Goal: Task Accomplishment & Management: Manage account settings

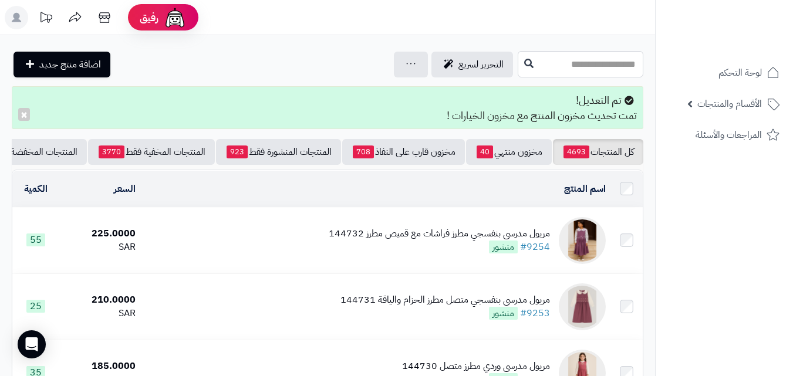
click at [618, 73] on input "text" at bounding box center [581, 64] width 126 height 26
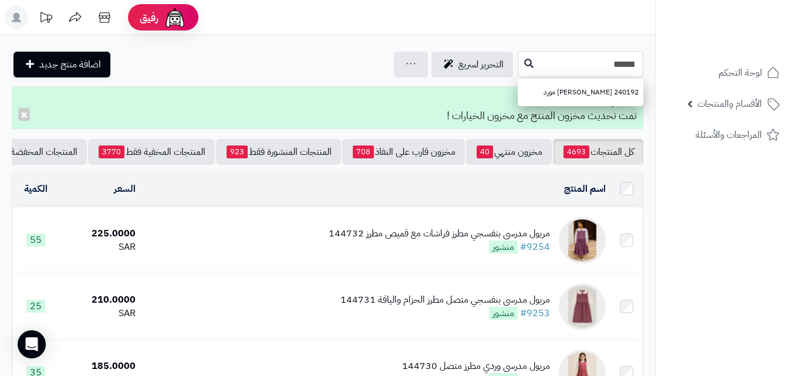
drag, startPoint x: 472, startPoint y: 73, endPoint x: 464, endPoint y: 68, distance: 9.8
click at [518, 72] on input "******" at bounding box center [581, 64] width 126 height 26
type input "******"
click at [524, 66] on icon at bounding box center [528, 62] width 9 height 9
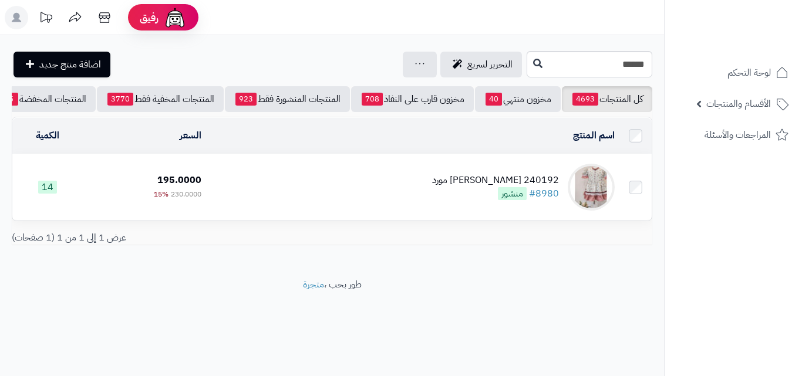
click at [391, 166] on td "240192 فستان ربيعي مورد #8980 منشور" at bounding box center [412, 187] width 413 height 66
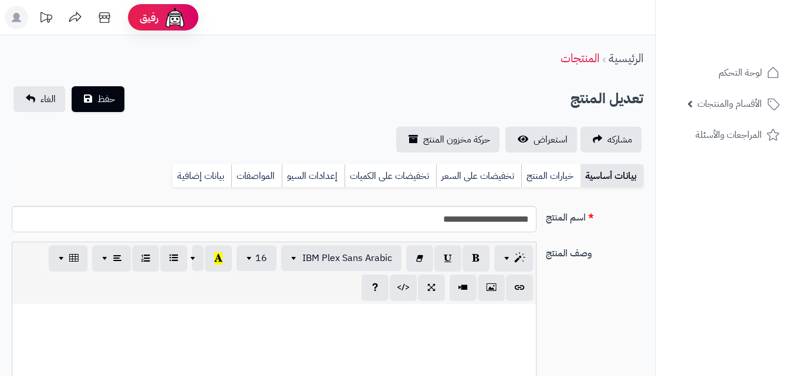
scroll to position [214, 0]
click at [531, 181] on link "خيارات المنتج" at bounding box center [550, 175] width 59 height 23
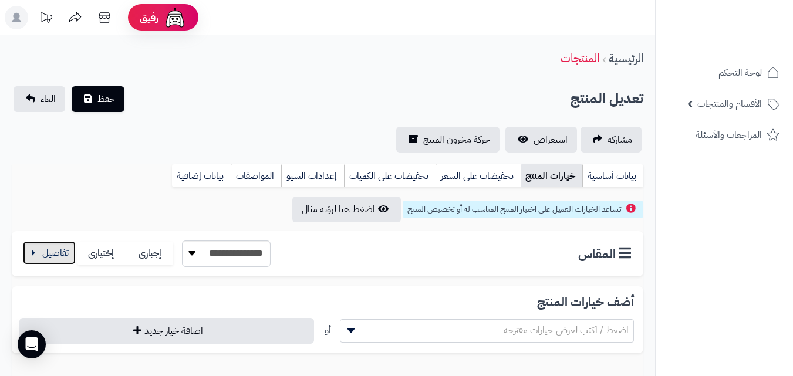
click at [53, 260] on button "button" at bounding box center [49, 252] width 53 height 23
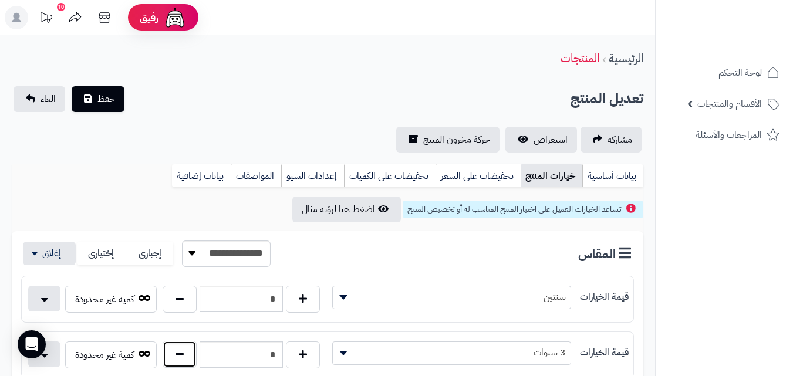
click at [184, 357] on button "button" at bounding box center [180, 354] width 34 height 27
type input "*"
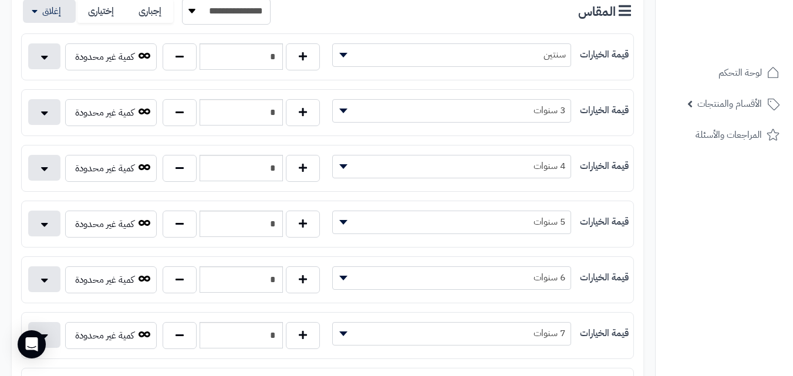
scroll to position [274, 0]
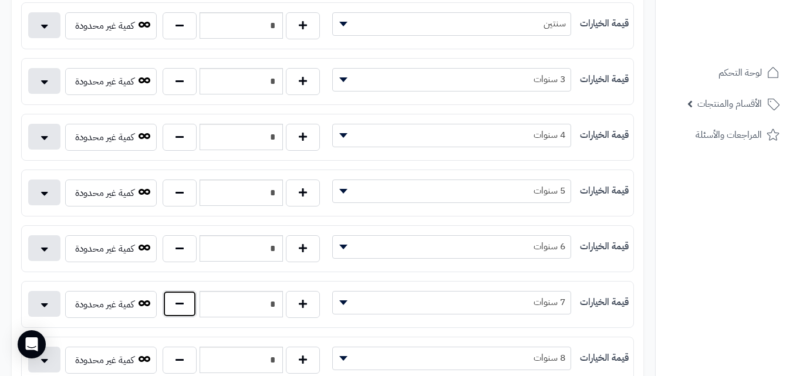
click at [171, 307] on button "button" at bounding box center [180, 304] width 34 height 27
type input "*"
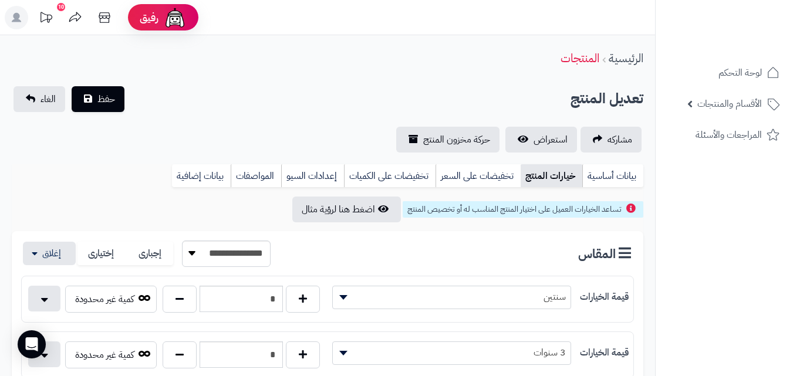
click at [127, 95] on div "تعديل المنتج حفظ الغاء" at bounding box center [328, 99] width 632 height 26
click at [114, 100] on span "حفظ" at bounding box center [106, 99] width 18 height 14
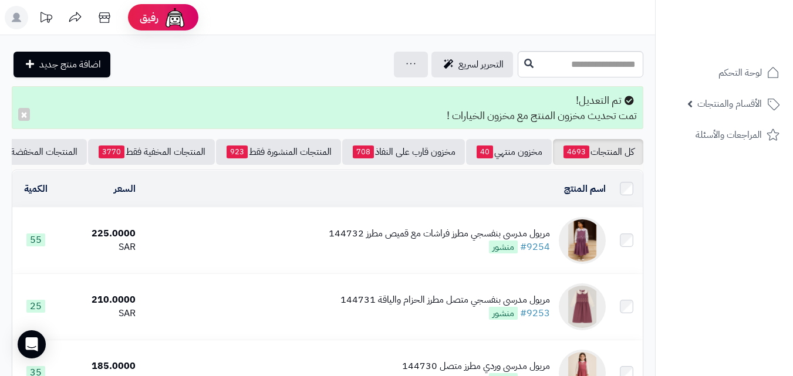
click at [606, 56] on input "text" at bounding box center [581, 64] width 126 height 26
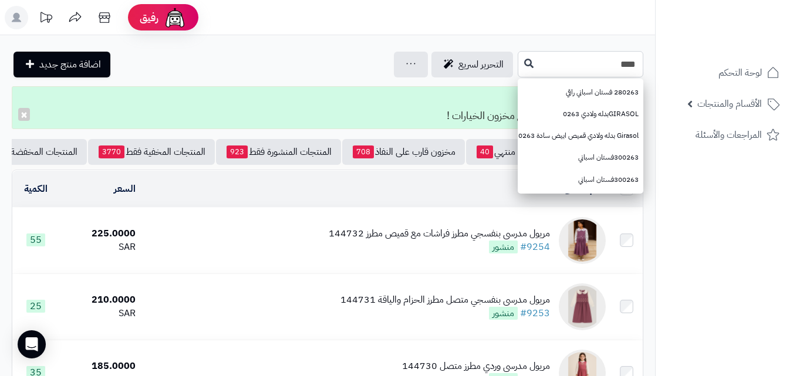
click at [518, 62] on input "****" at bounding box center [581, 64] width 126 height 26
type input "****"
click at [520, 60] on button at bounding box center [529, 63] width 18 height 22
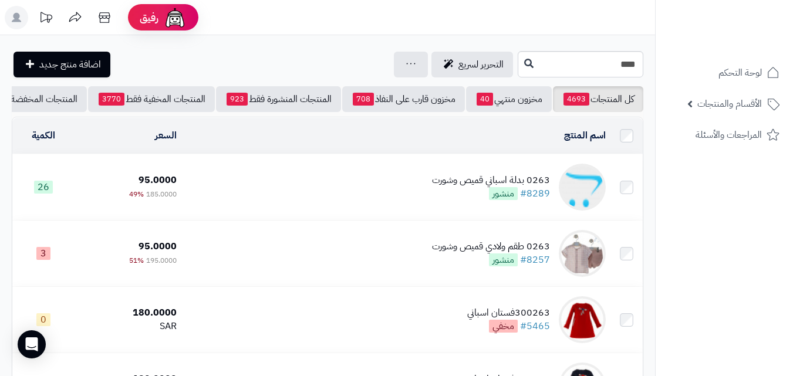
click at [434, 200] on td "0263 بدلة اسباني قميص وشورت #8289 منشور" at bounding box center [395, 187] width 429 height 66
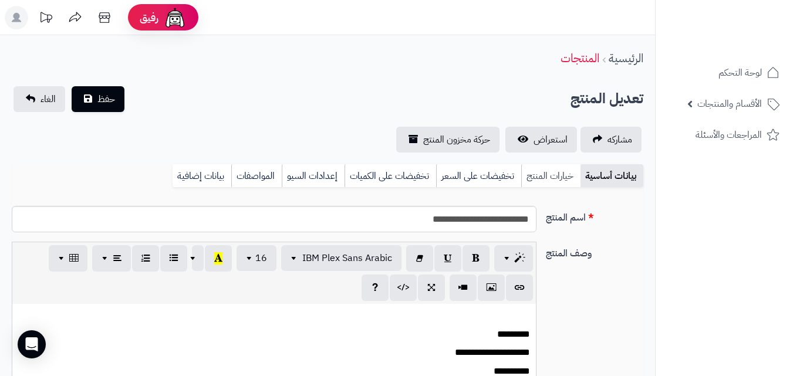
scroll to position [126, 0]
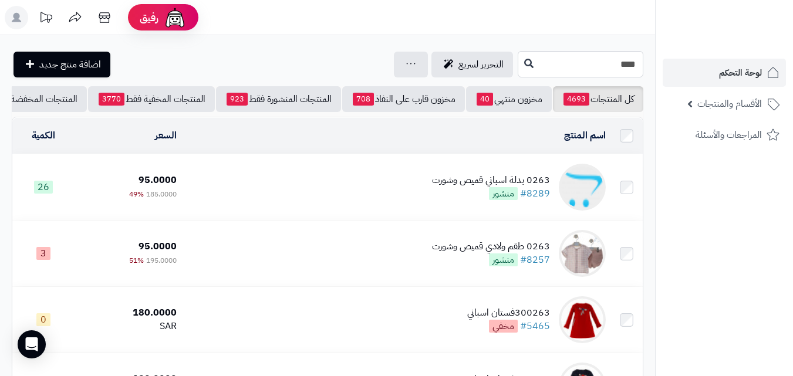
drag, startPoint x: 604, startPoint y: 55, endPoint x: 666, endPoint y: 59, distance: 61.8
click at [666, 59] on div "رفيق ! الطلبات معالجة مكتمل إرجاع المنتجات العملاء المتواجدون الان 20277 عملاء …" at bounding box center [396, 367] width 793 height 735
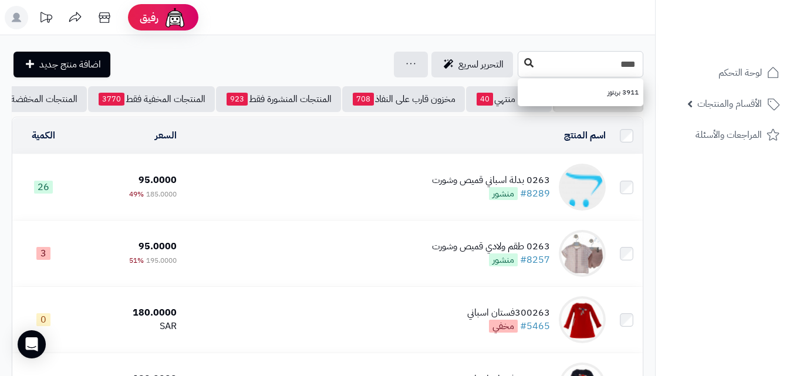
type input "****"
drag, startPoint x: 461, startPoint y: 62, endPoint x: 457, endPoint y: 51, distance: 12.1
click at [524, 62] on icon at bounding box center [528, 63] width 9 height 9
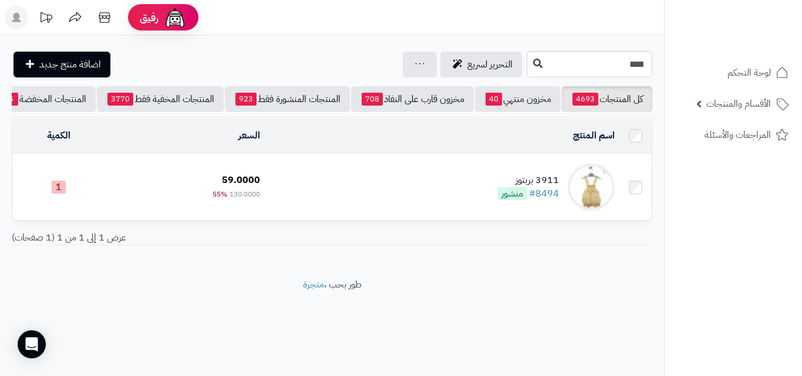
click at [469, 186] on td "3911 بربتوز #8494 منشور" at bounding box center [442, 187] width 355 height 66
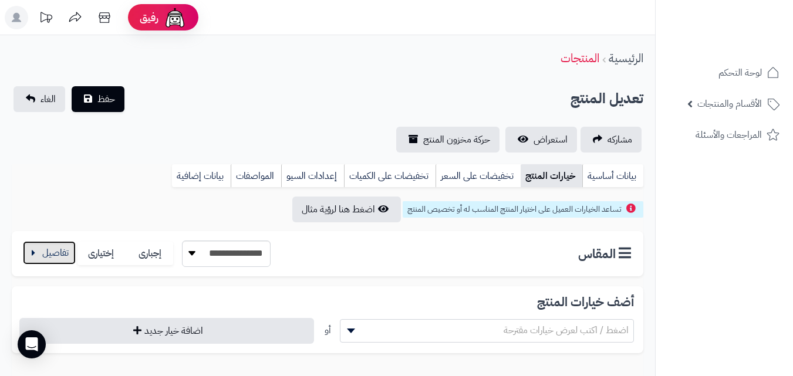
click at [32, 261] on button "button" at bounding box center [49, 252] width 53 height 23
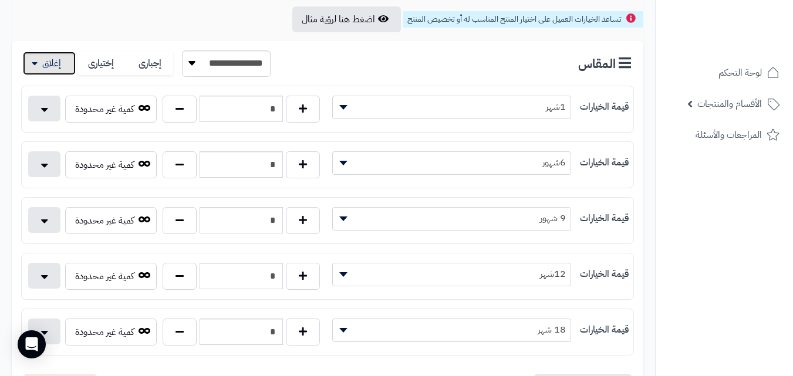
scroll to position [188, 0]
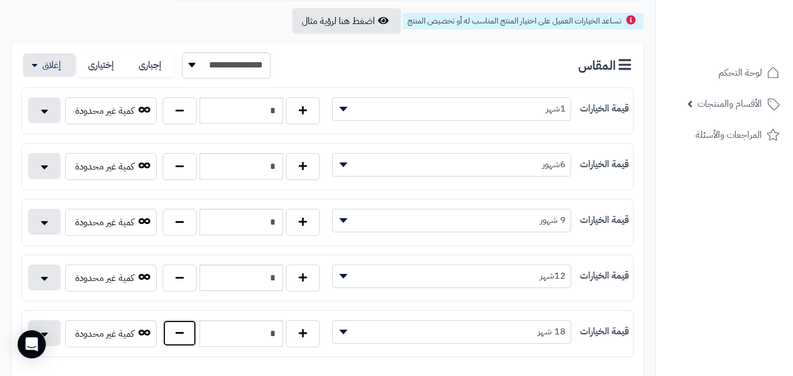
click at [183, 342] on button "button" at bounding box center [180, 333] width 34 height 27
type input "*"
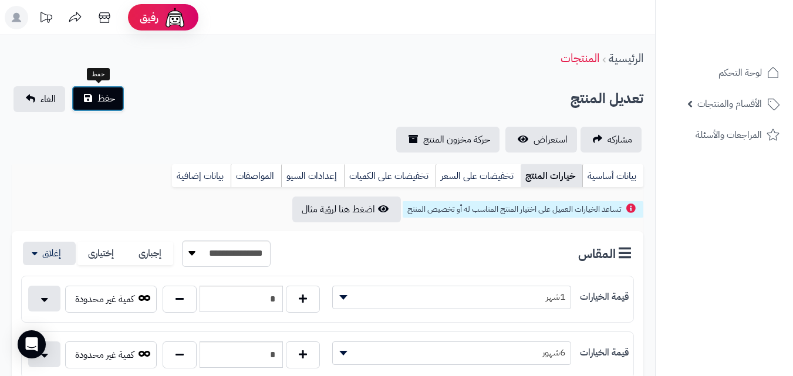
click at [112, 105] on span "حفظ" at bounding box center [106, 99] width 18 height 14
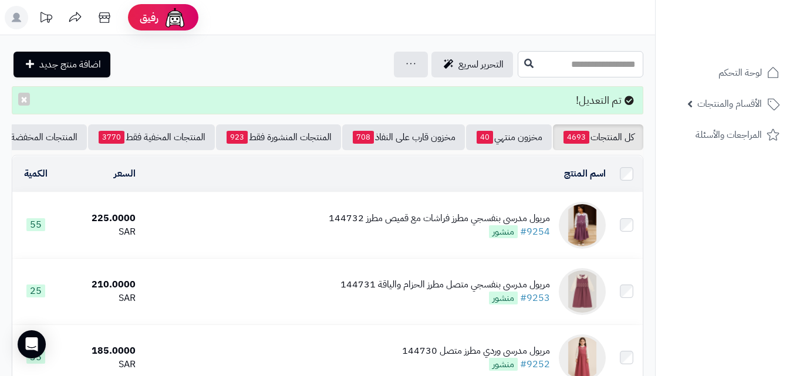
click at [555, 61] on input "text" at bounding box center [581, 64] width 126 height 26
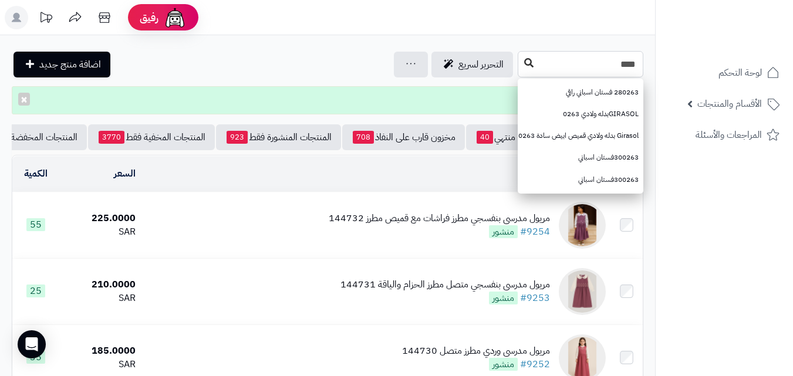
type input "****"
click at [520, 58] on button at bounding box center [529, 63] width 18 height 22
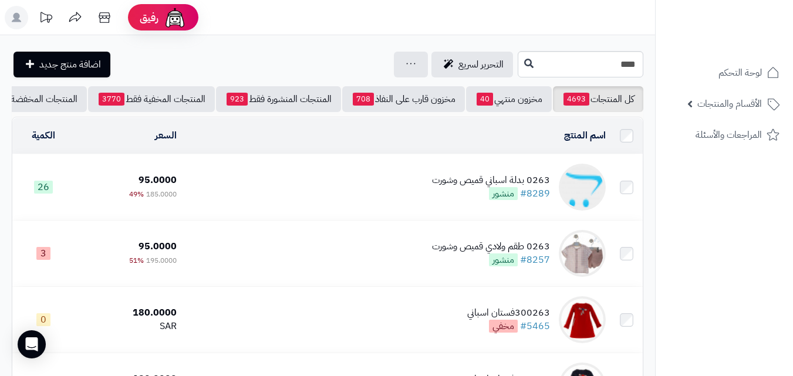
click at [331, 168] on td "0263 بدلة اسباني قميص وشورت #8289 منشور" at bounding box center [395, 187] width 429 height 66
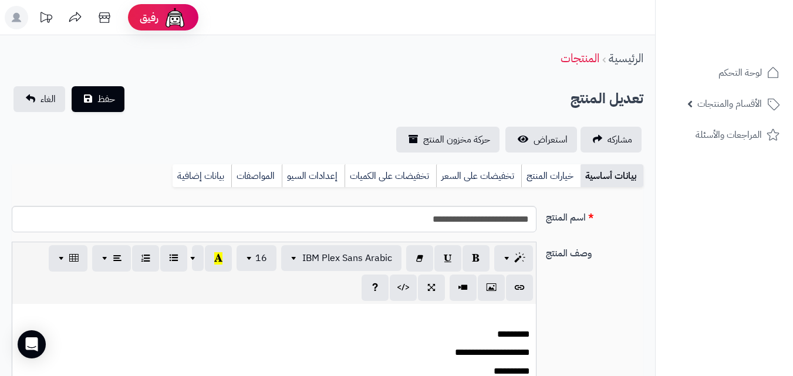
scroll to position [126, 0]
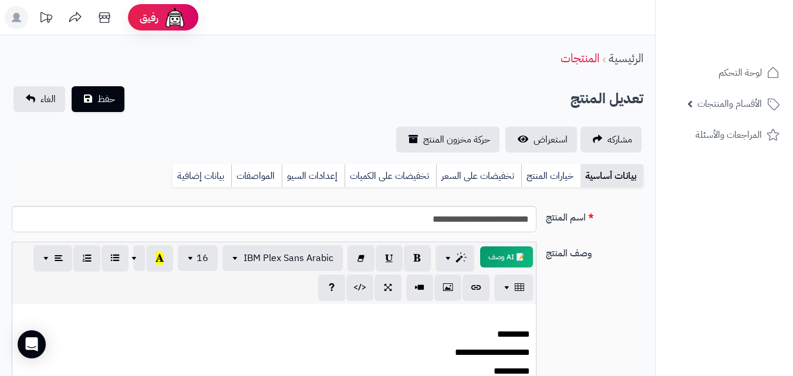
click at [545, 188] on div "بيانات أساسية خيارات المنتج تخفيضات على السعر تخفيضات على الكميات إعدادات السيو…" at bounding box center [328, 180] width 632 height 32
click at [520, 170] on link "تخفيضات على السعر" at bounding box center [478, 175] width 85 height 23
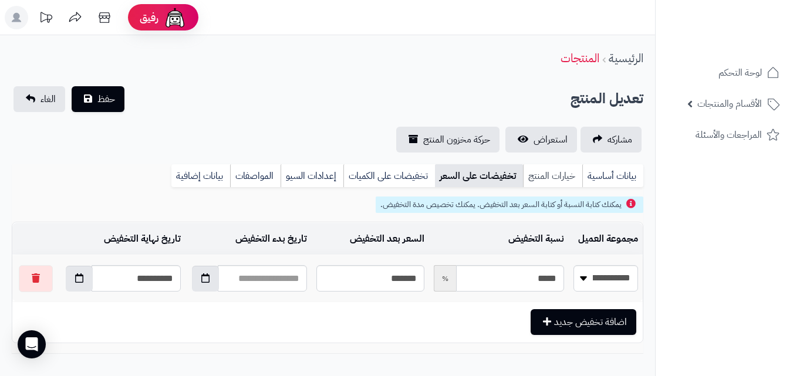
click at [529, 176] on link "خيارات المنتج" at bounding box center [552, 175] width 59 height 23
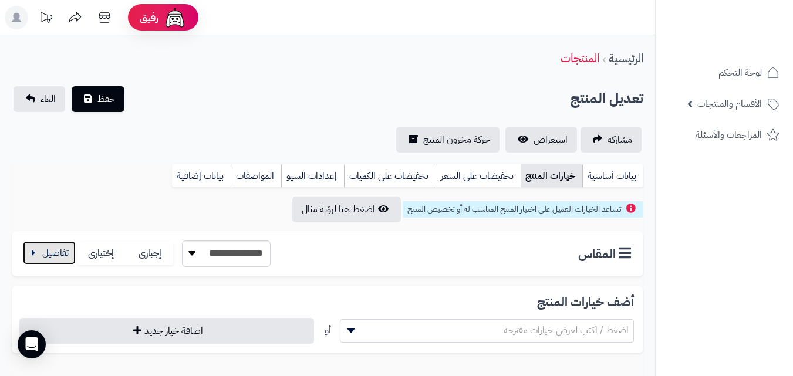
click at [58, 262] on button "button" at bounding box center [49, 252] width 53 height 23
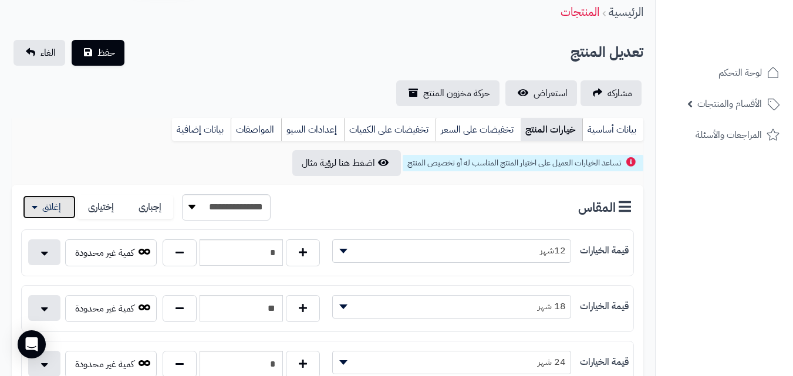
scroll to position [55, 0]
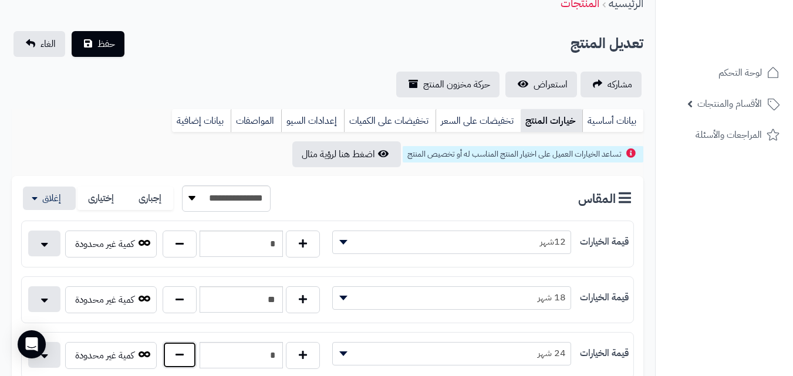
click at [181, 360] on button "button" at bounding box center [180, 355] width 34 height 27
type input "*"
click at [117, 33] on button "حفظ" at bounding box center [98, 44] width 53 height 26
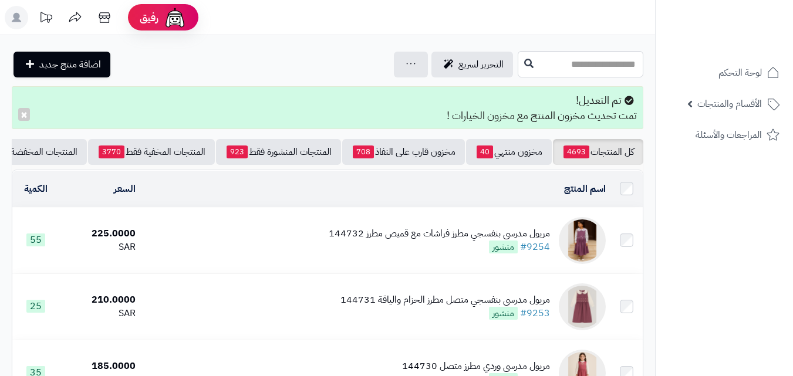
click at [560, 56] on input "text" at bounding box center [581, 64] width 126 height 26
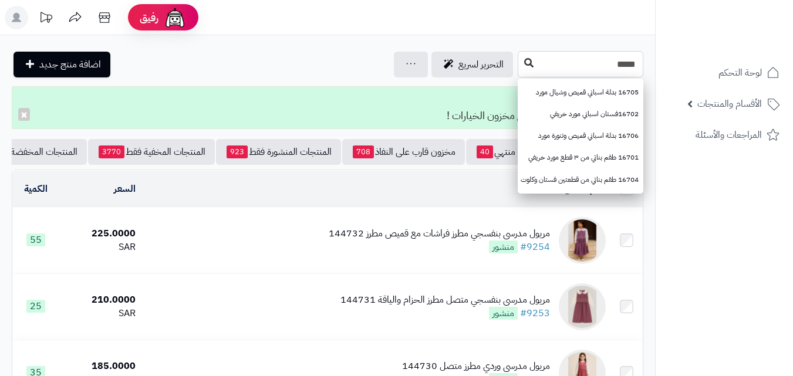
type input "*****"
click at [520, 59] on button at bounding box center [529, 63] width 18 height 22
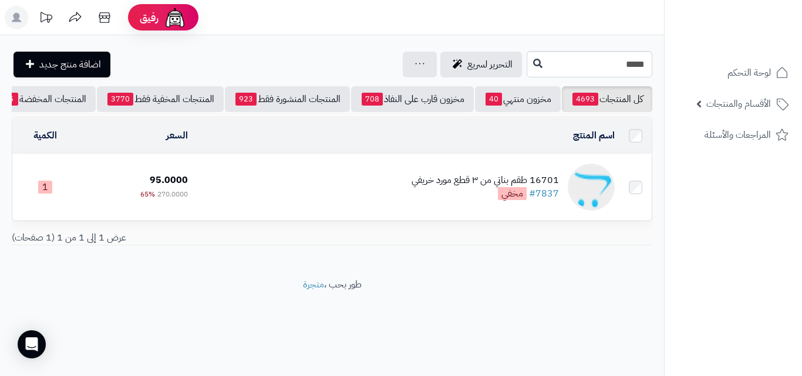
click at [373, 215] on td "16701 طقم بناتي من ٣ قطع مورد خريفي #7837 مخفي" at bounding box center [406, 187] width 427 height 66
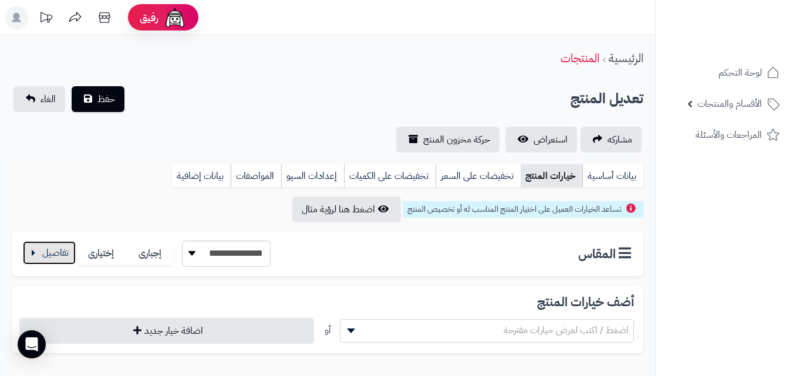
click at [65, 257] on button "button" at bounding box center [49, 252] width 53 height 23
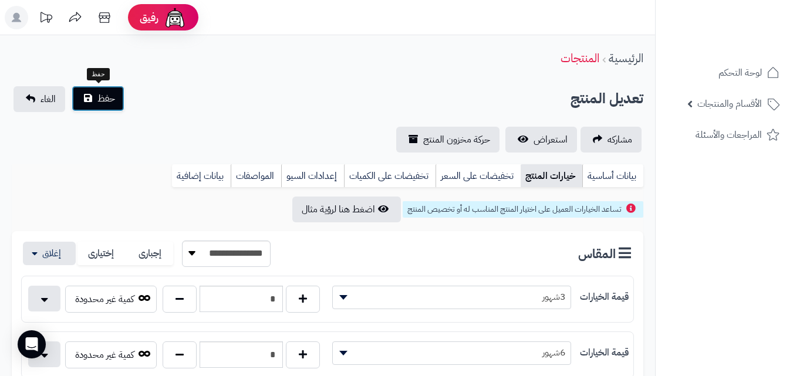
click at [108, 100] on span "حفظ" at bounding box center [106, 99] width 18 height 14
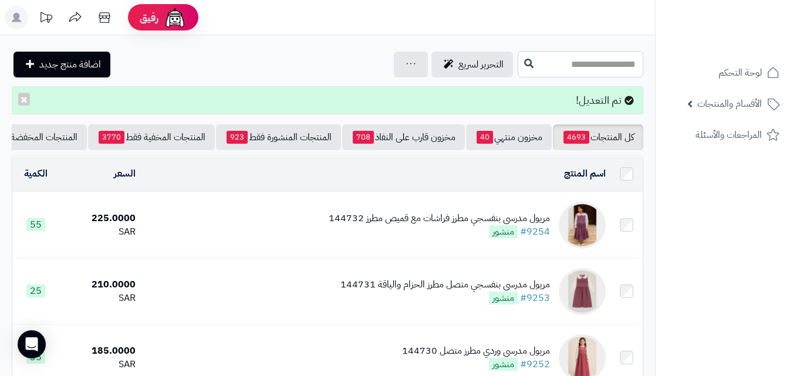
click at [580, 65] on input "text" at bounding box center [581, 64] width 126 height 26
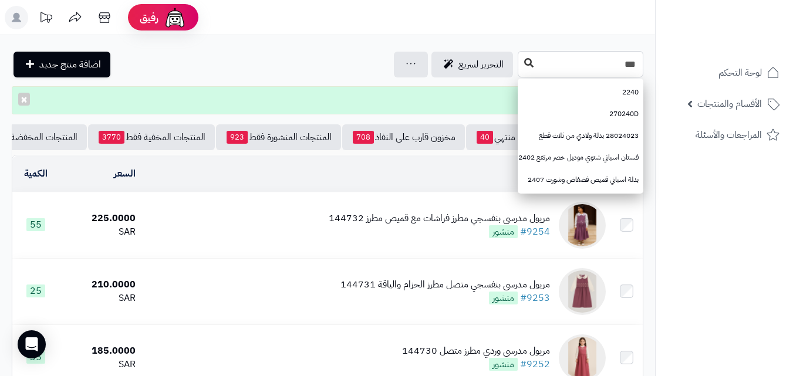
type input "***"
click at [520, 62] on button at bounding box center [529, 63] width 18 height 22
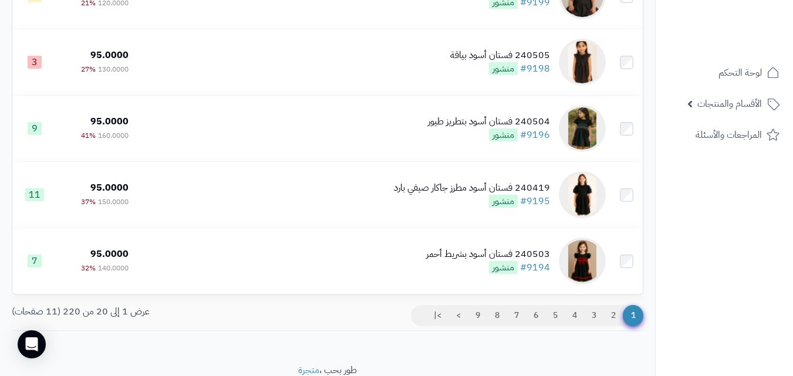
scroll to position [1240, 0]
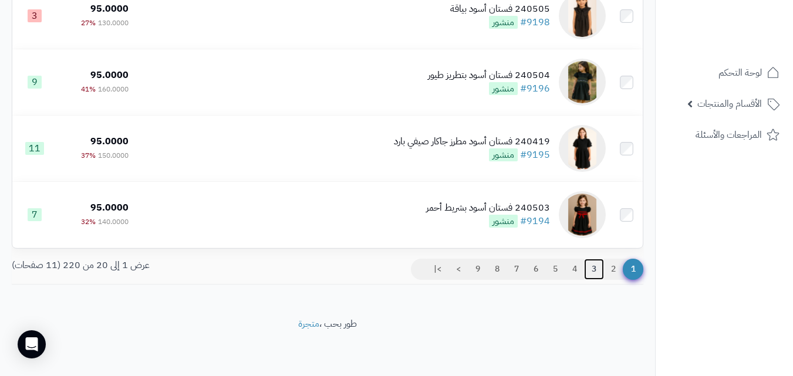
click at [595, 272] on link "3" at bounding box center [594, 269] width 20 height 21
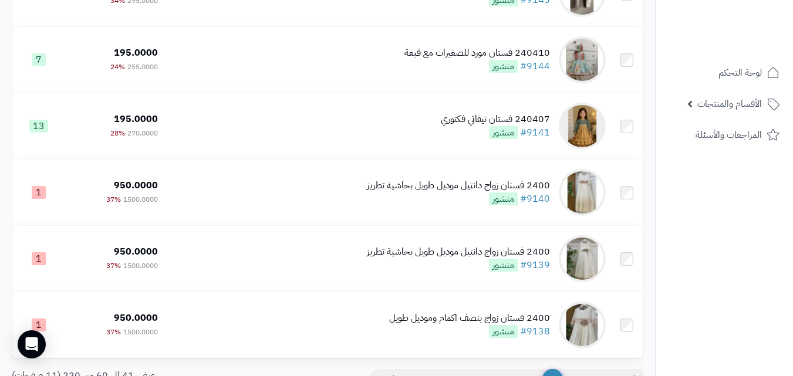
scroll to position [1240, 0]
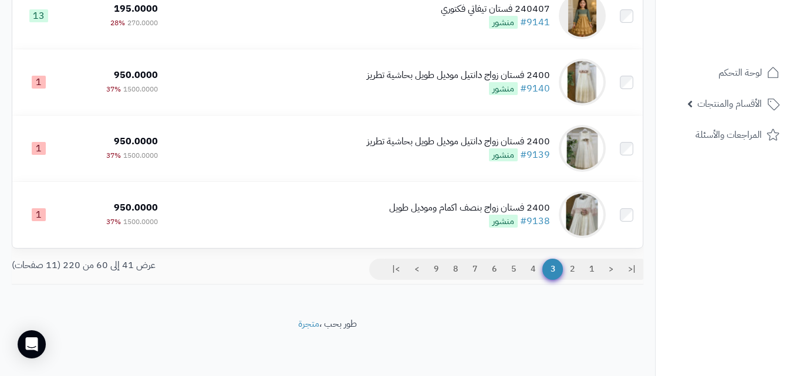
click at [525, 274] on link "4" at bounding box center [533, 269] width 20 height 21
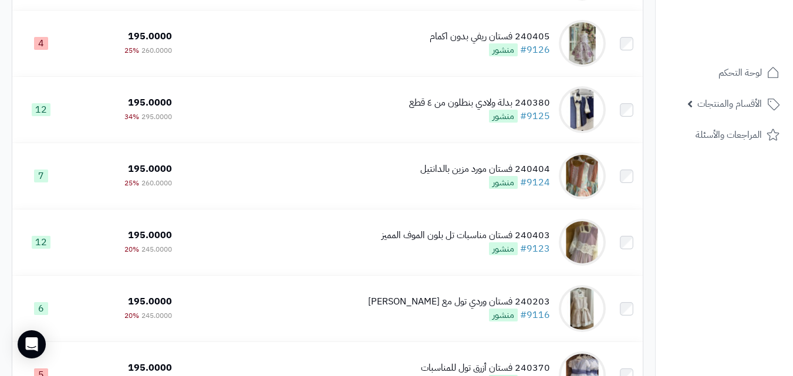
scroll to position [374, 0]
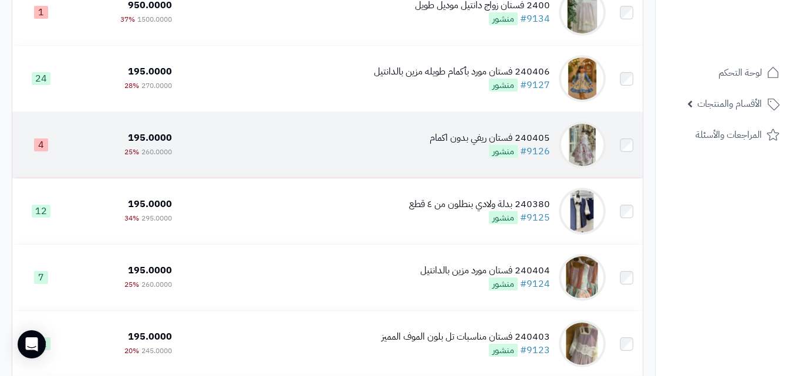
click at [420, 174] on td "240405 فستان ريفي بدون اكمام #9126 منشور" at bounding box center [394, 145] width 434 height 66
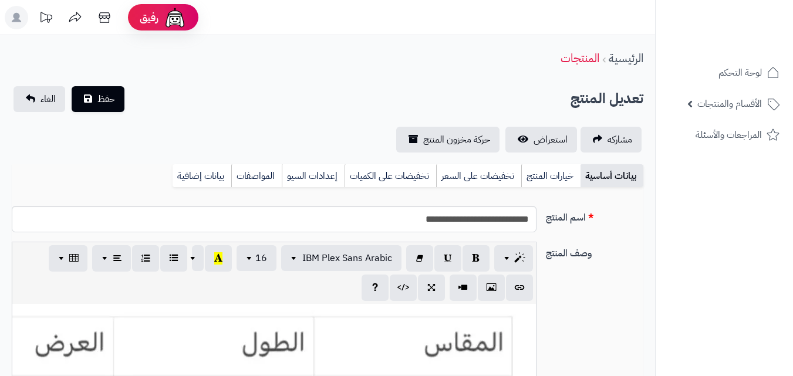
click at [528, 171] on link "خيارات المنتج" at bounding box center [550, 175] width 59 height 23
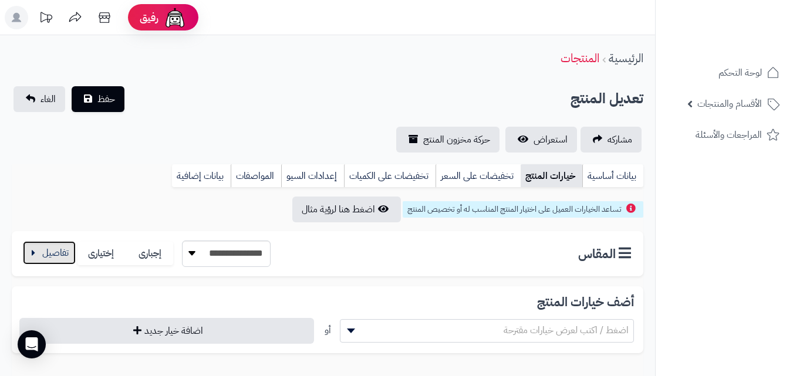
click at [48, 261] on button "button" at bounding box center [49, 252] width 53 height 23
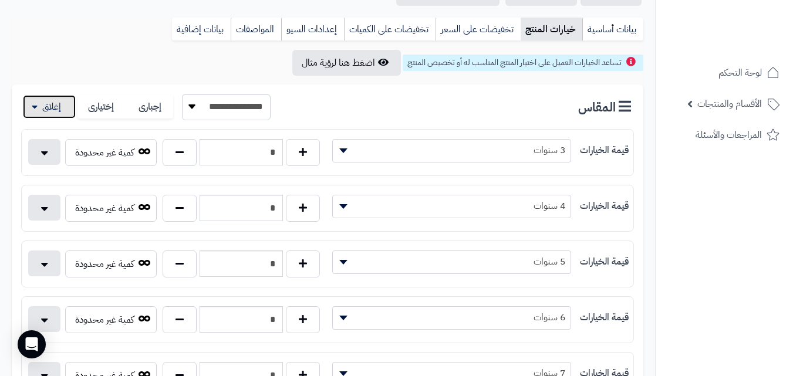
scroll to position [141, 0]
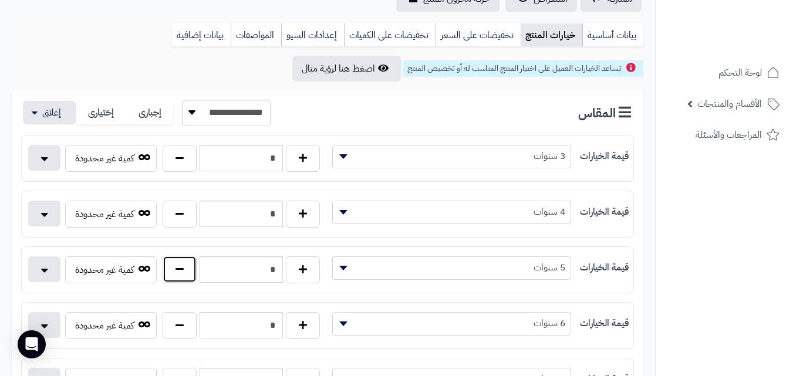
click at [176, 262] on button "button" at bounding box center [180, 269] width 34 height 27
type input "*"
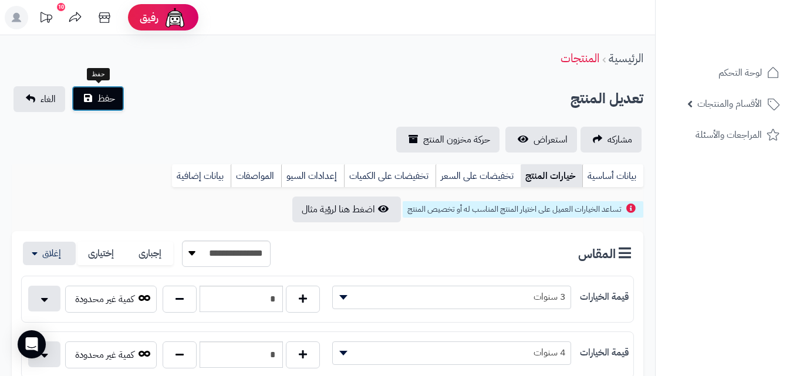
click at [91, 99] on button "حفظ" at bounding box center [98, 99] width 53 height 26
